Goal: Find specific page/section: Find specific page/section

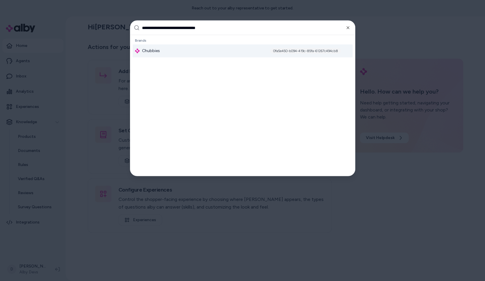
paste input "text"
type input "**********"
click at [219, 51] on div "Tandy Leather, Inc. a0cbedc1-6f38-4c49-a2e2-44546f6326f7" at bounding box center [243, 51] width 220 height 13
